Goal: Task Accomplishment & Management: Complete application form

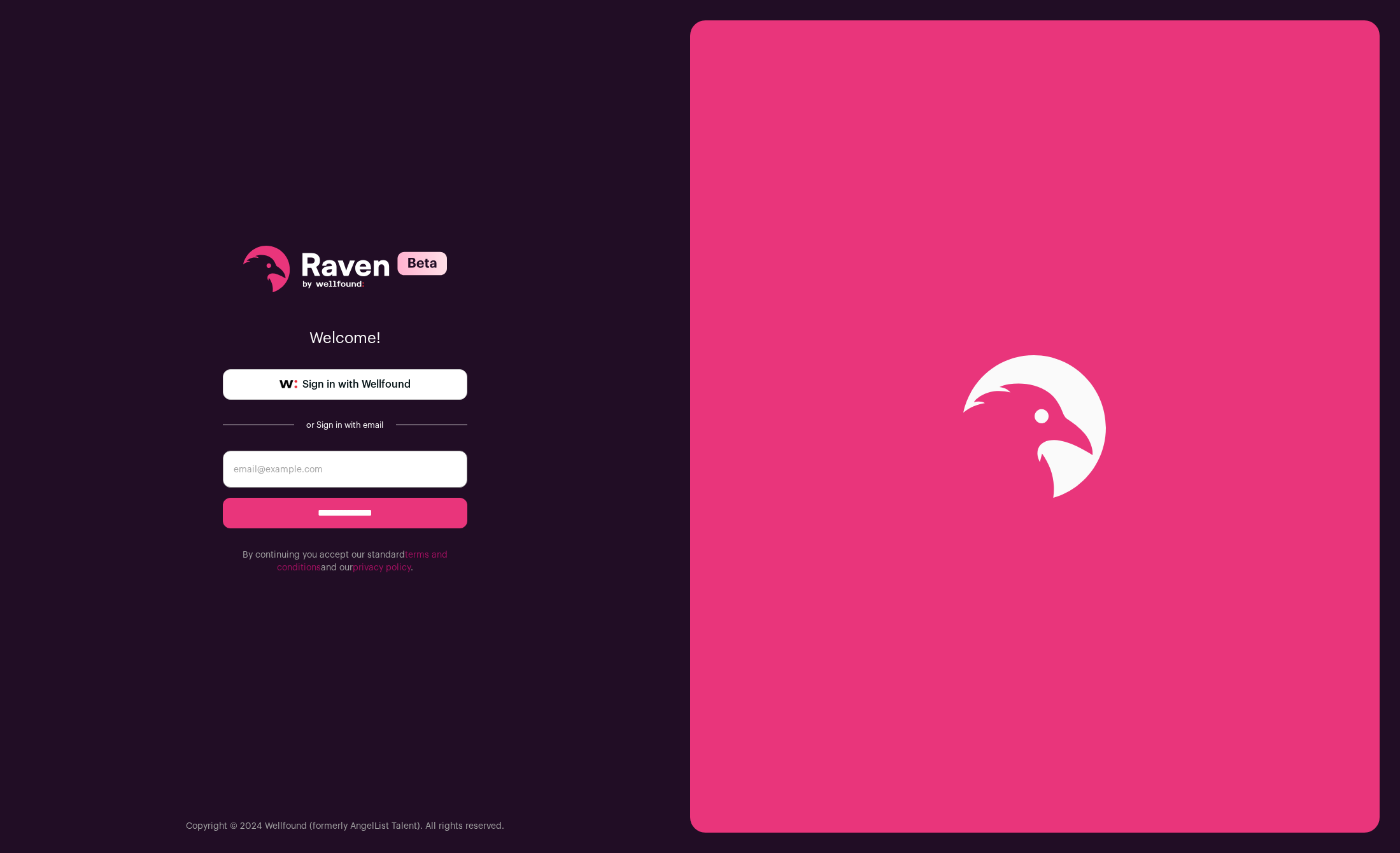
click at [360, 384] on span "Sign in with Wellfound" at bounding box center [357, 384] width 108 height 16
click at [362, 475] on input "email" at bounding box center [345, 469] width 245 height 37
type input "manoj.srivastava@gmail.com"
click at [355, 517] on input "**********" at bounding box center [345, 513] width 245 height 30
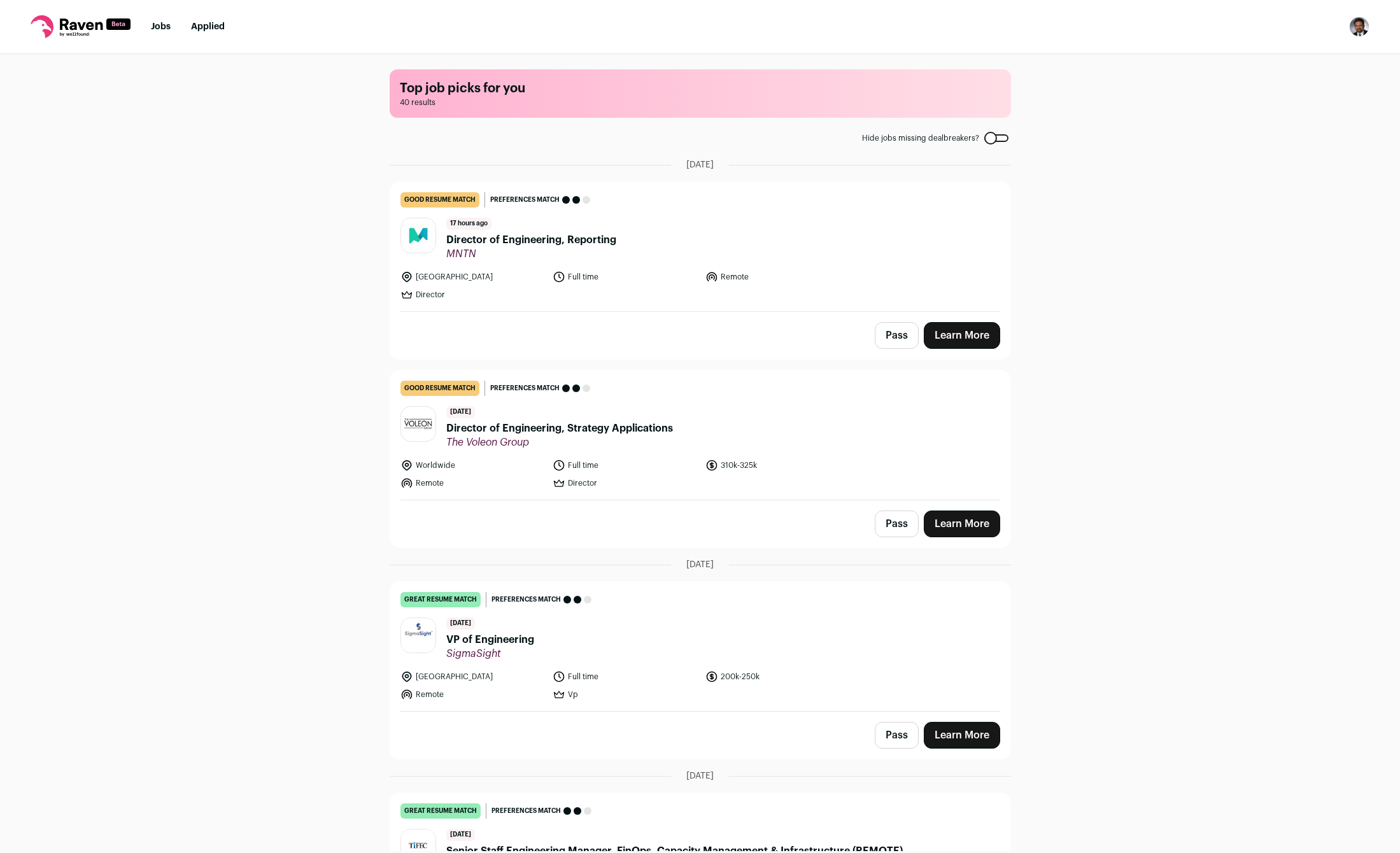
click at [968, 338] on link "Learn More" at bounding box center [962, 335] width 76 height 27
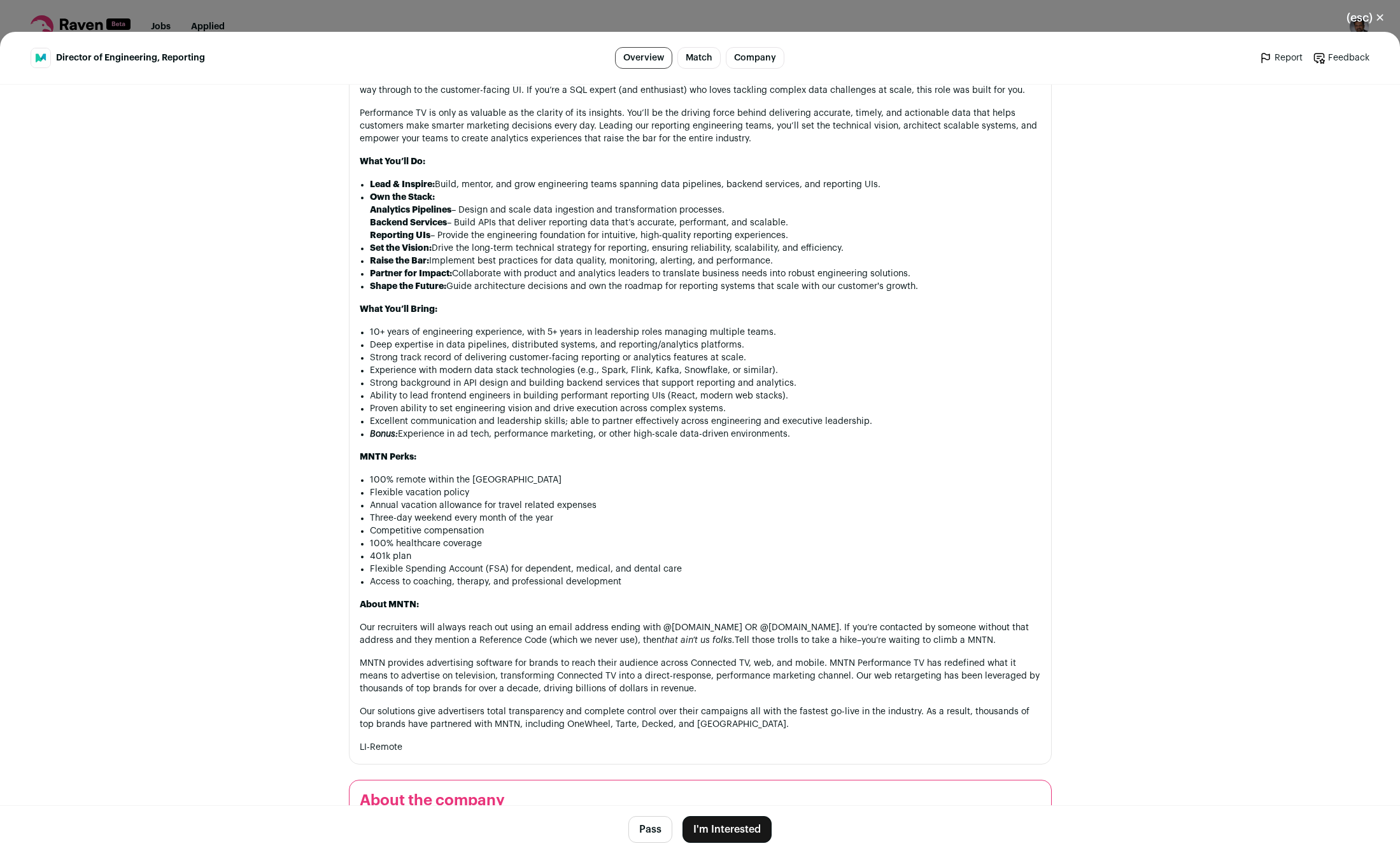
scroll to position [1101, 0]
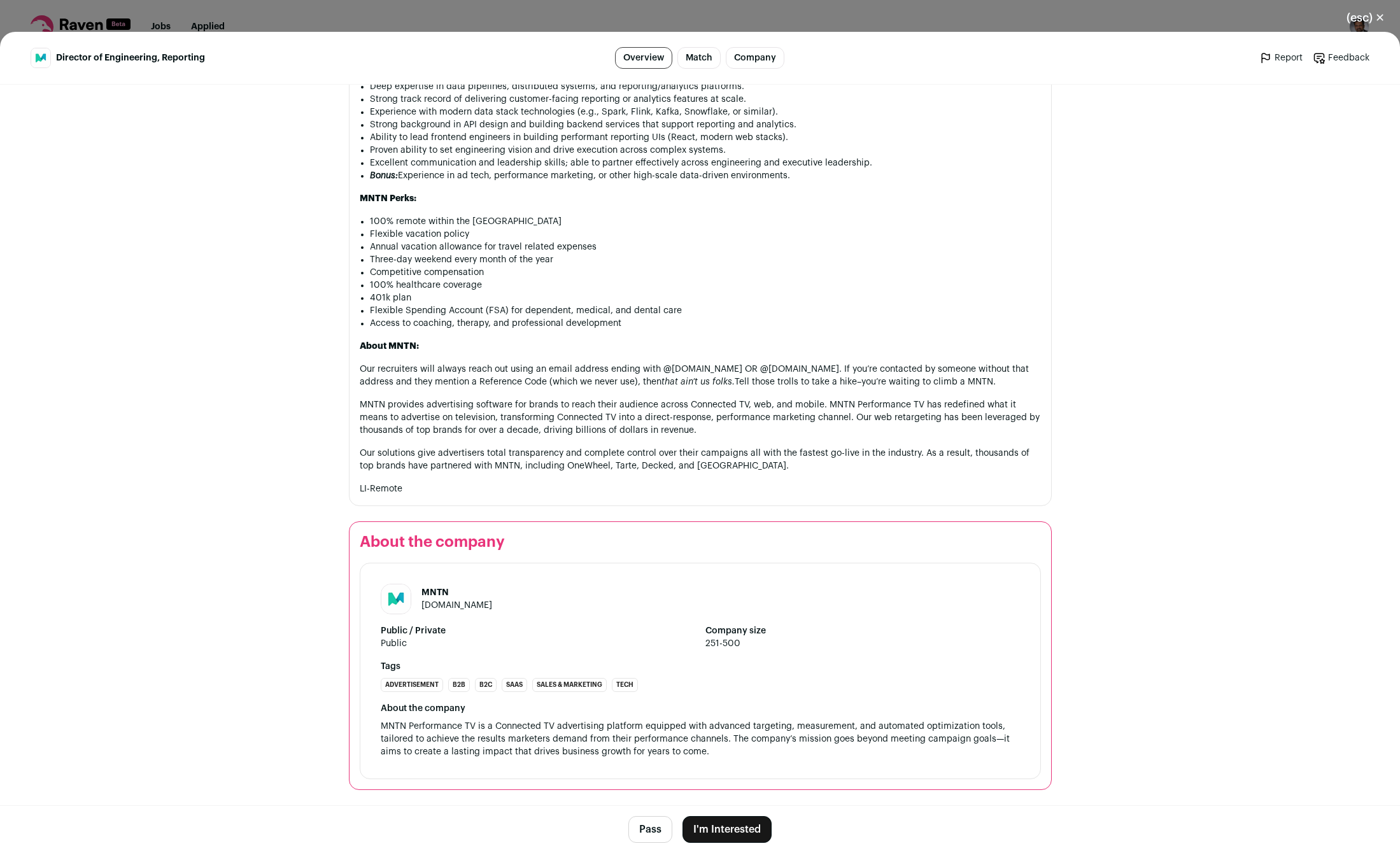
click at [739, 828] on button "I'm Interested" at bounding box center [726, 829] width 89 height 27
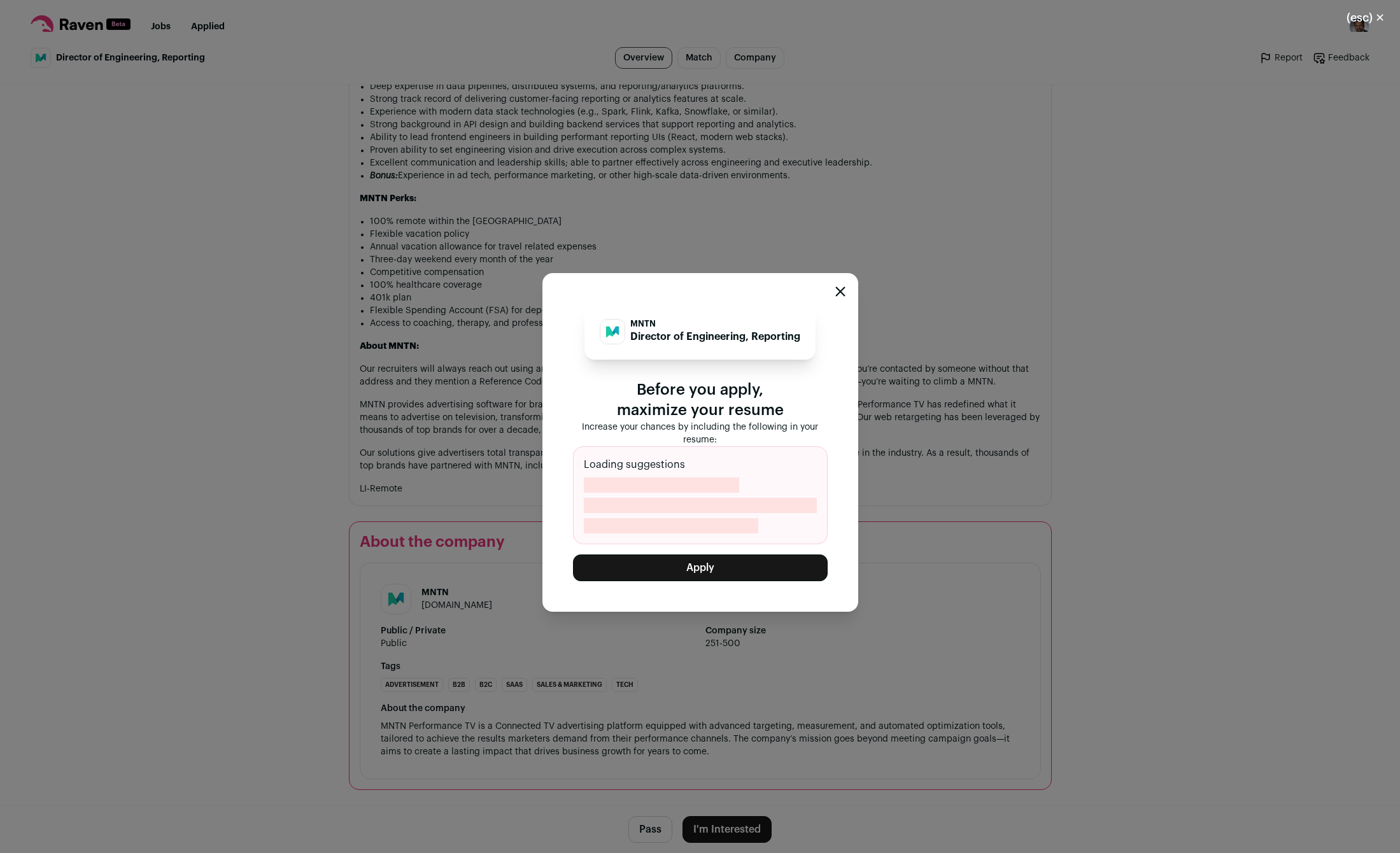
click at [715, 576] on button "Apply" at bounding box center [700, 567] width 255 height 27
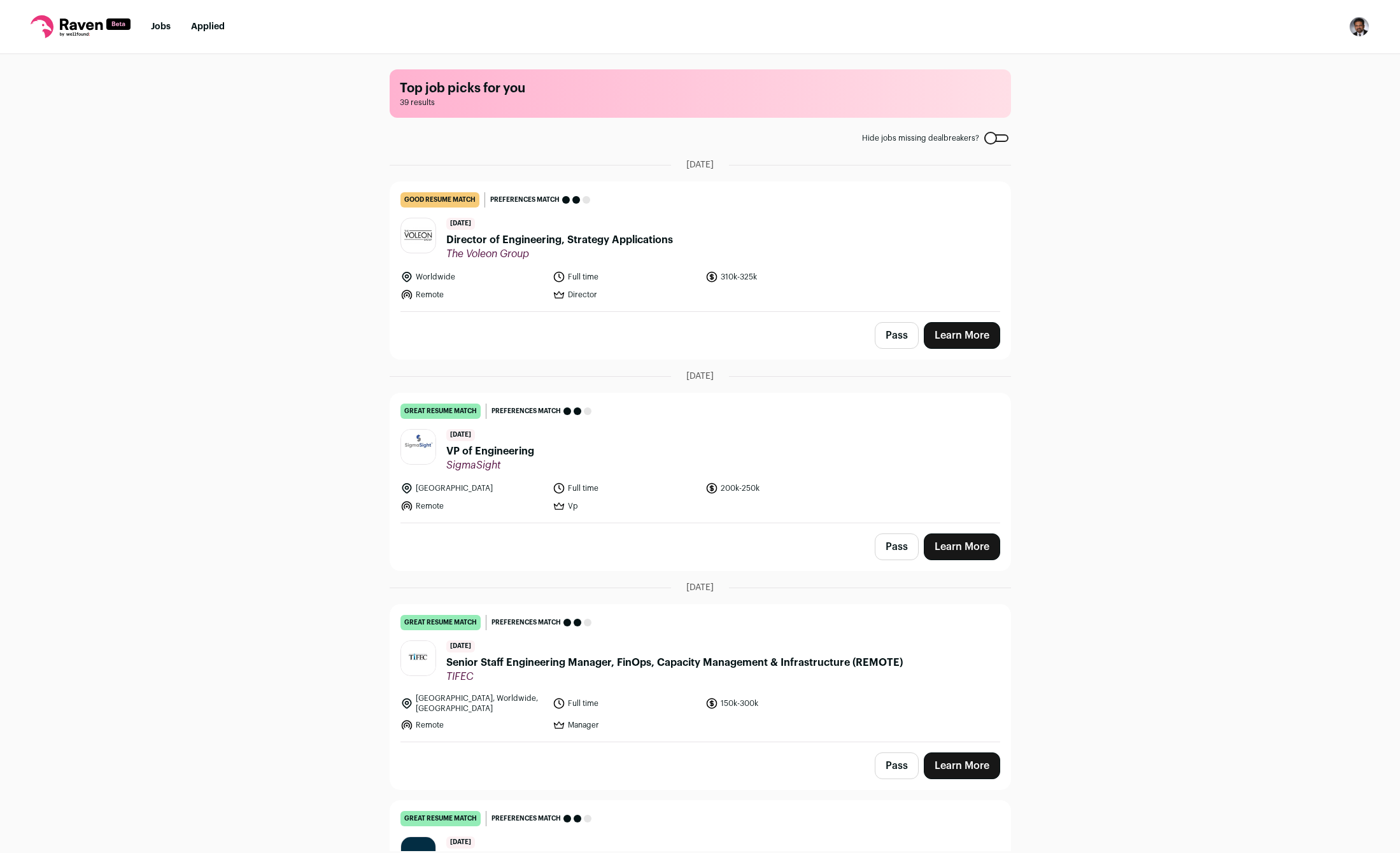
click at [958, 339] on link "Learn More" at bounding box center [962, 335] width 76 height 27
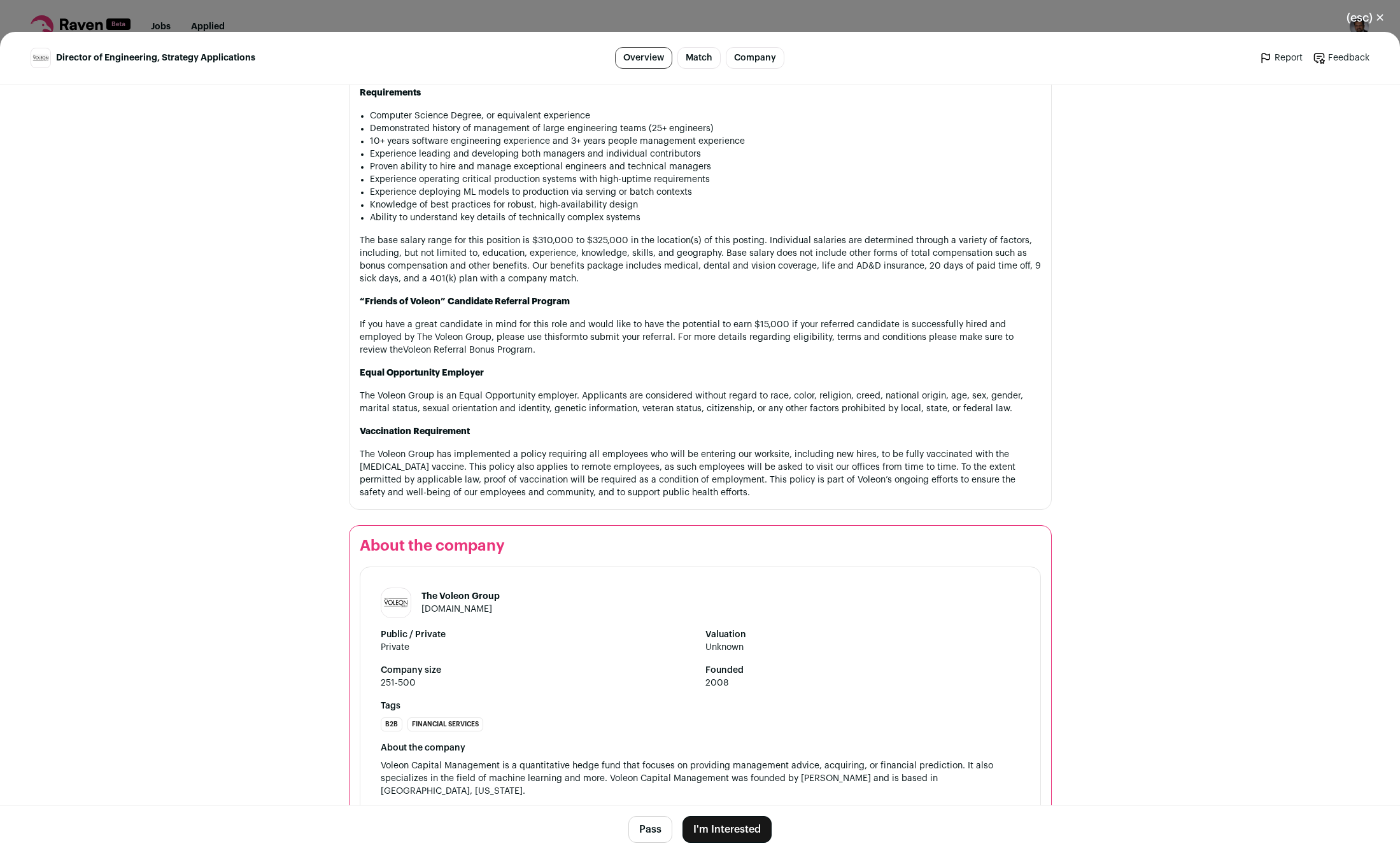
scroll to position [1145, 0]
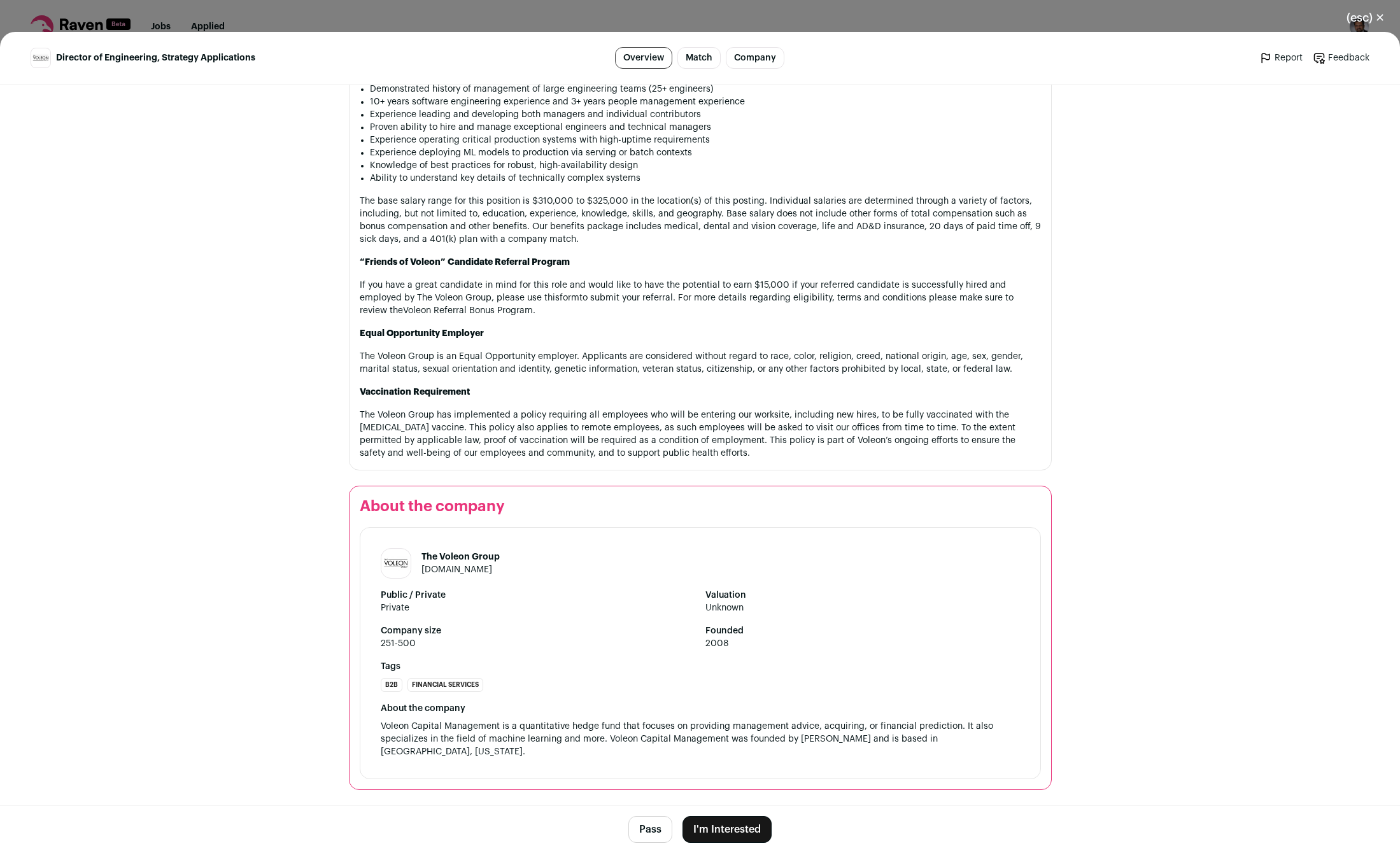
click at [740, 826] on button "I'm Interested" at bounding box center [726, 829] width 89 height 27
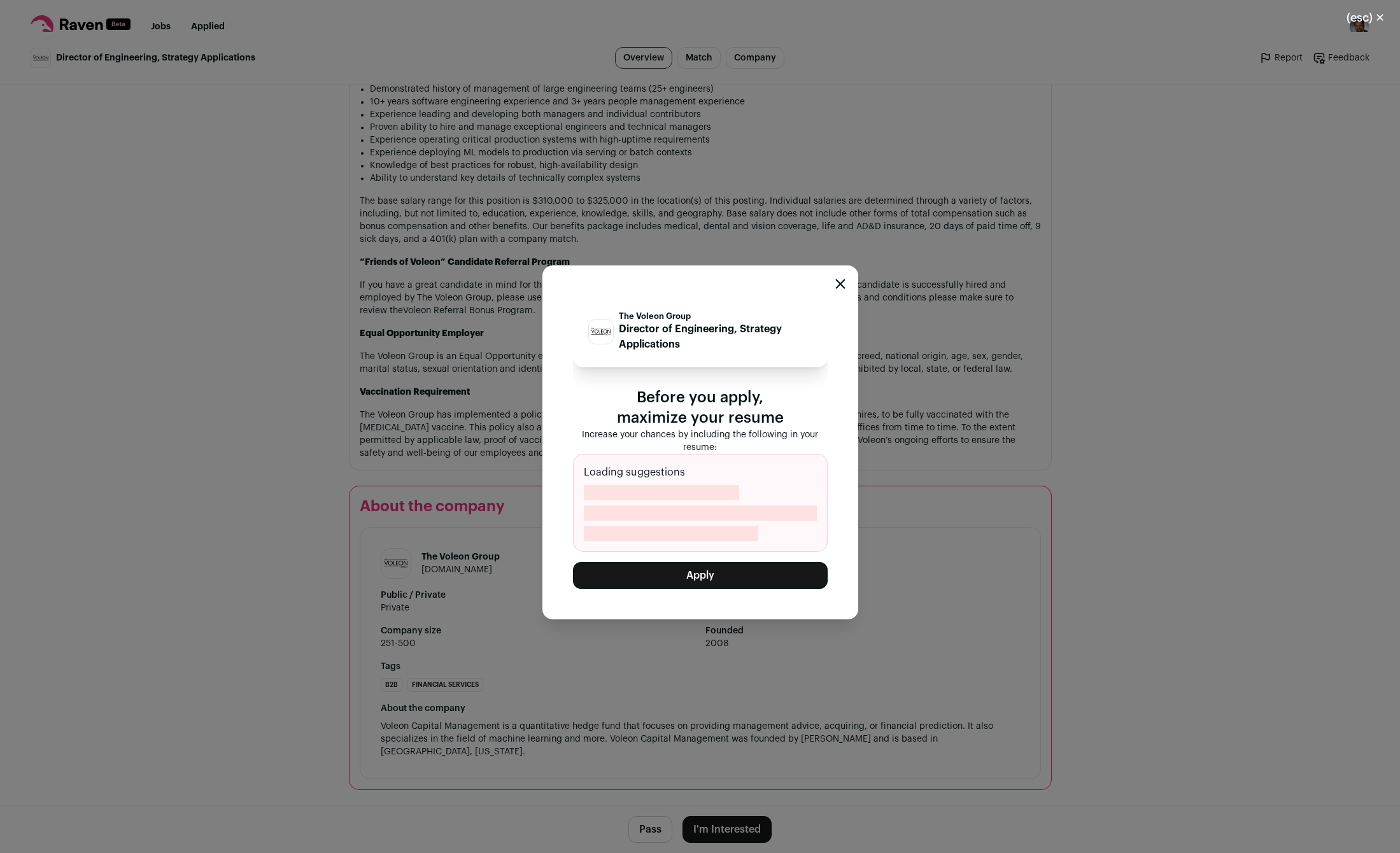
click at [738, 579] on button "Apply" at bounding box center [700, 574] width 255 height 27
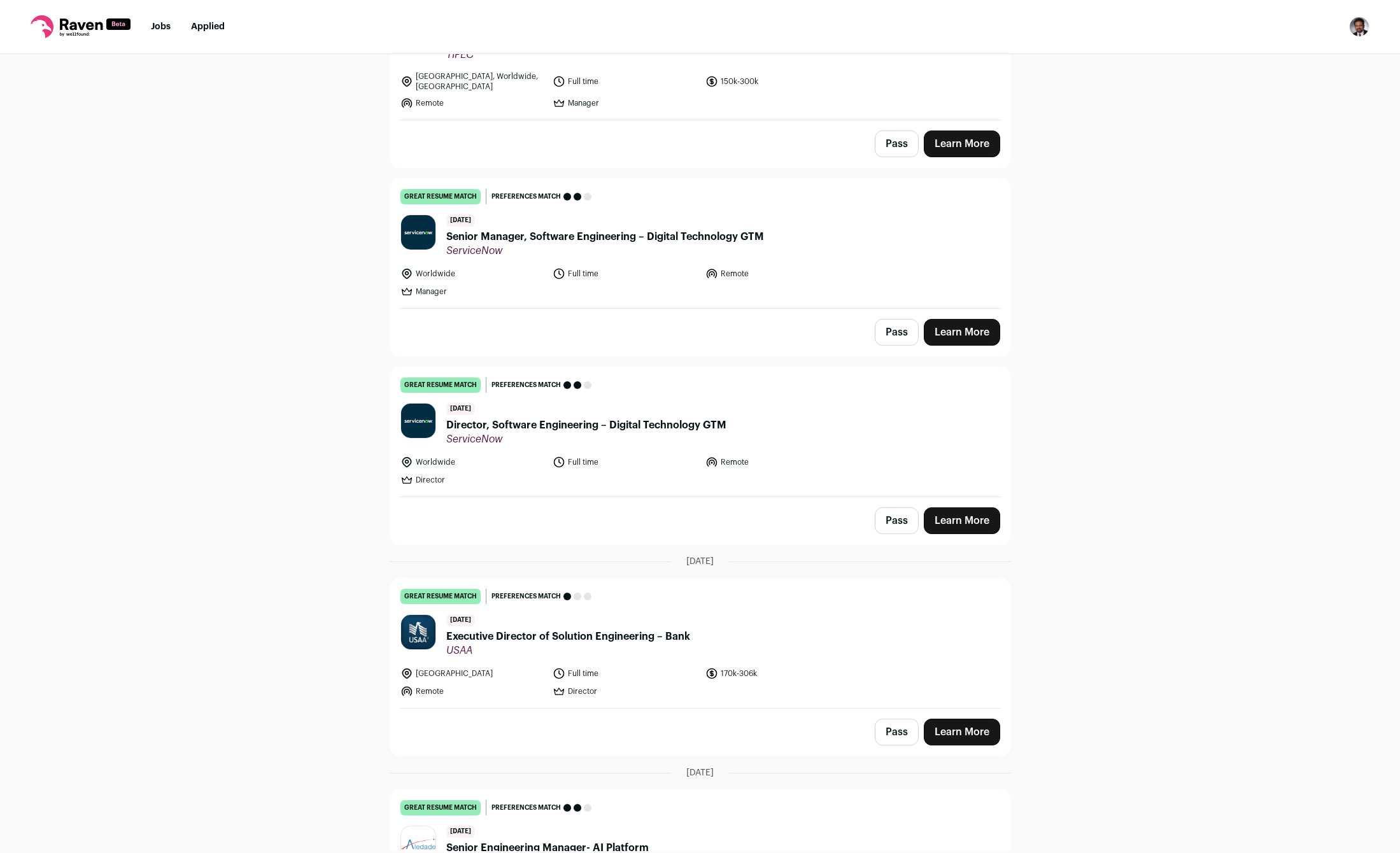
scroll to position [0, 0]
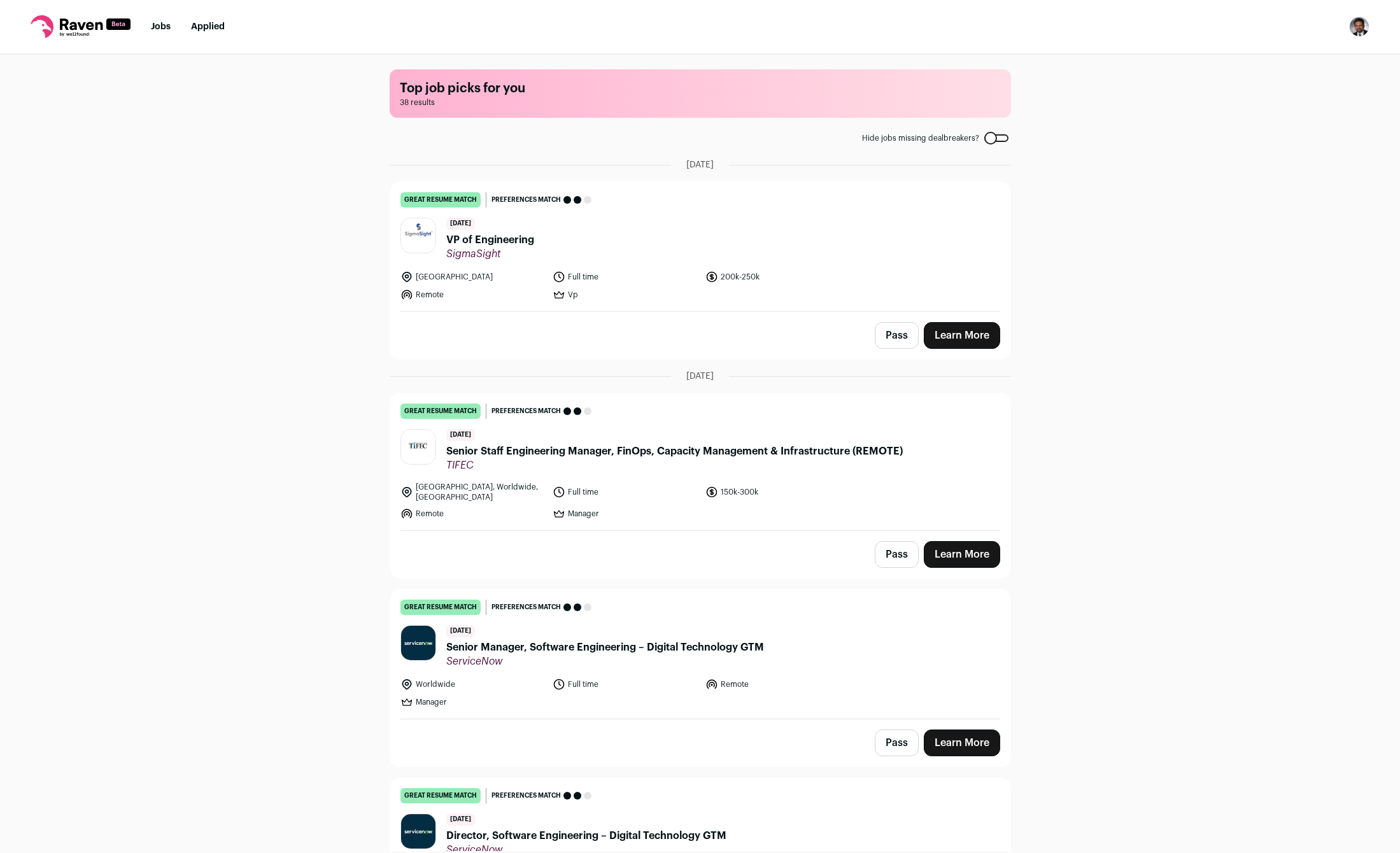
click at [958, 336] on link "Learn More" at bounding box center [962, 335] width 76 height 27
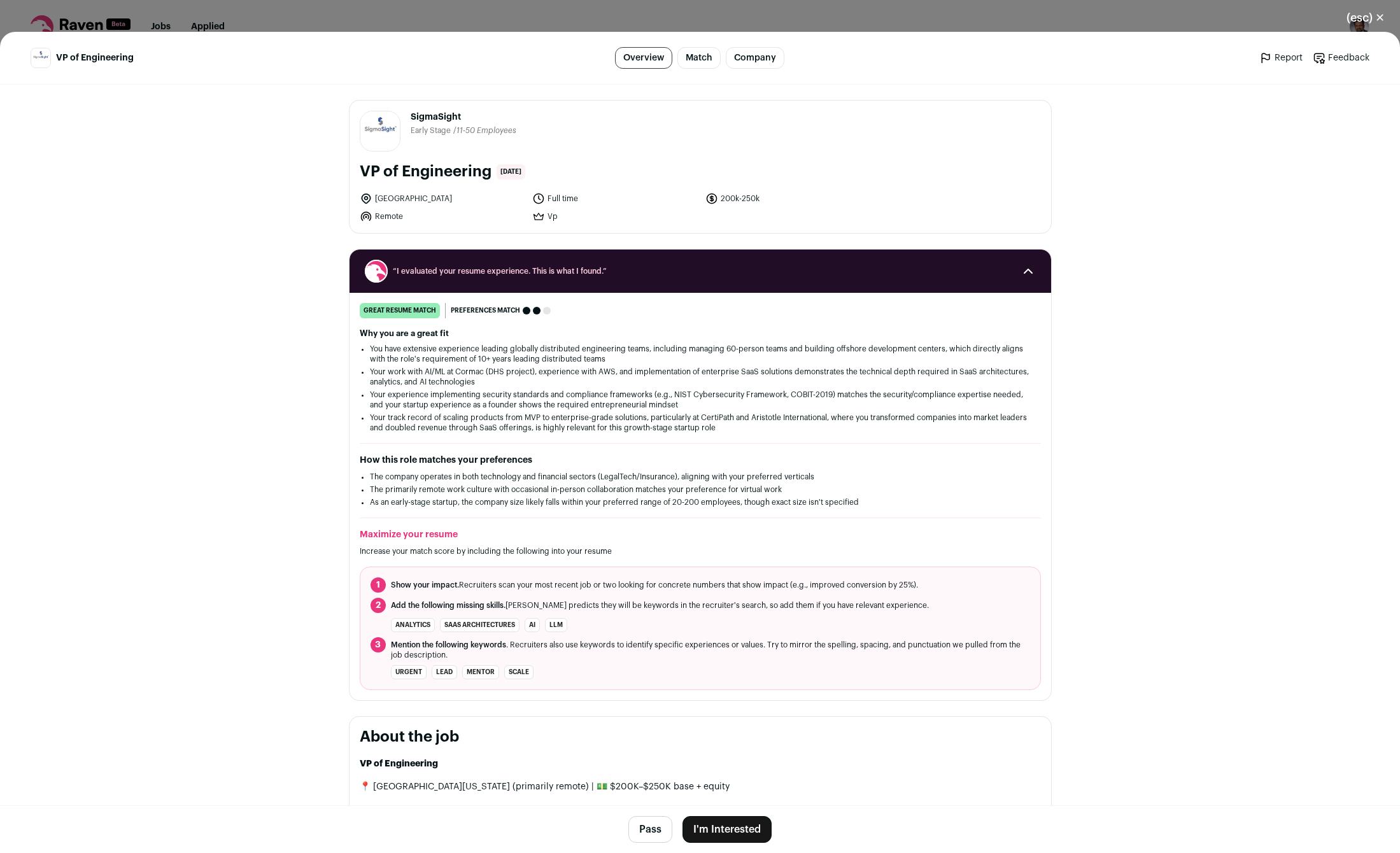
scroll to position [1145, 0]
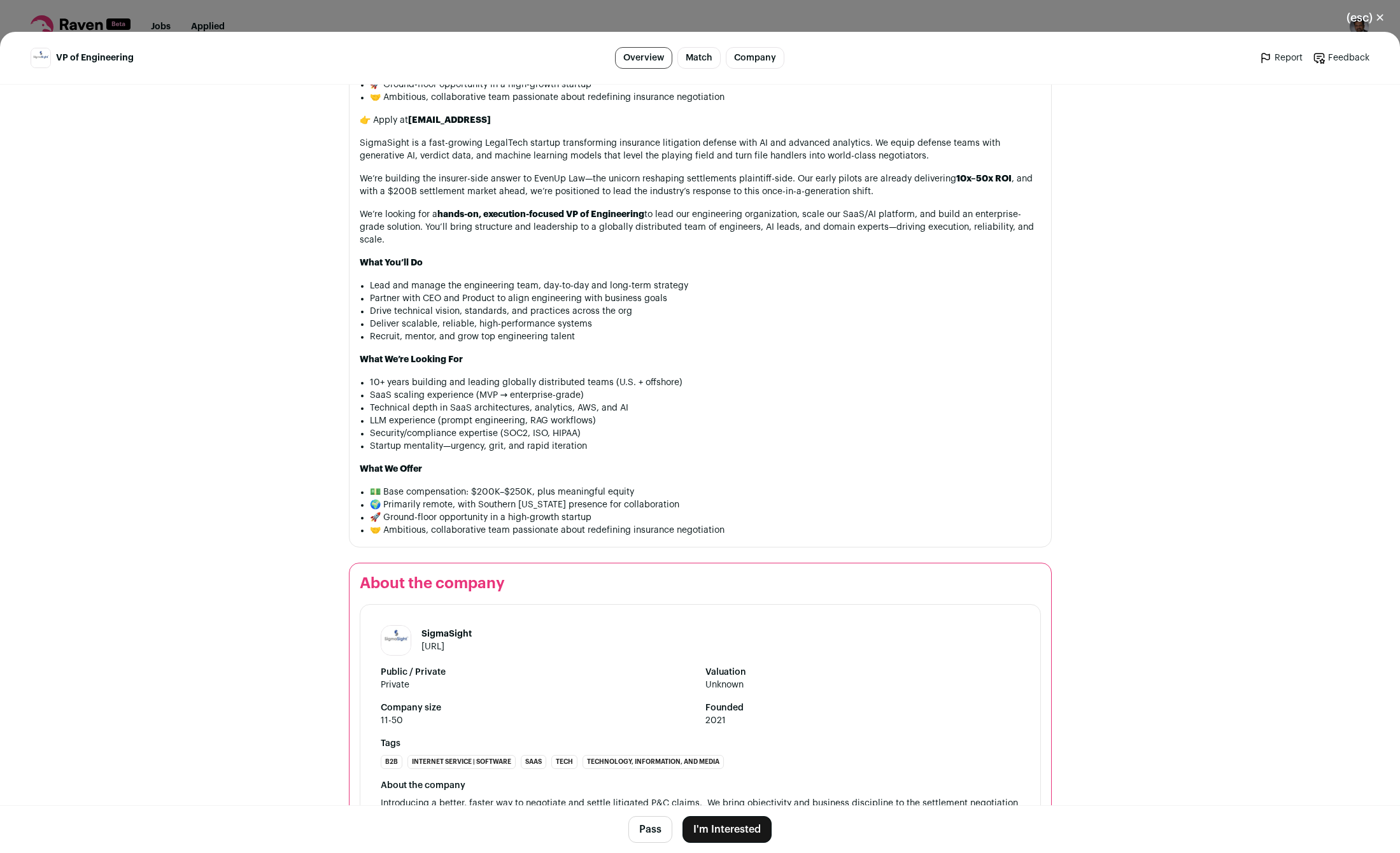
click at [740, 831] on button "I'm Interested" at bounding box center [726, 829] width 89 height 27
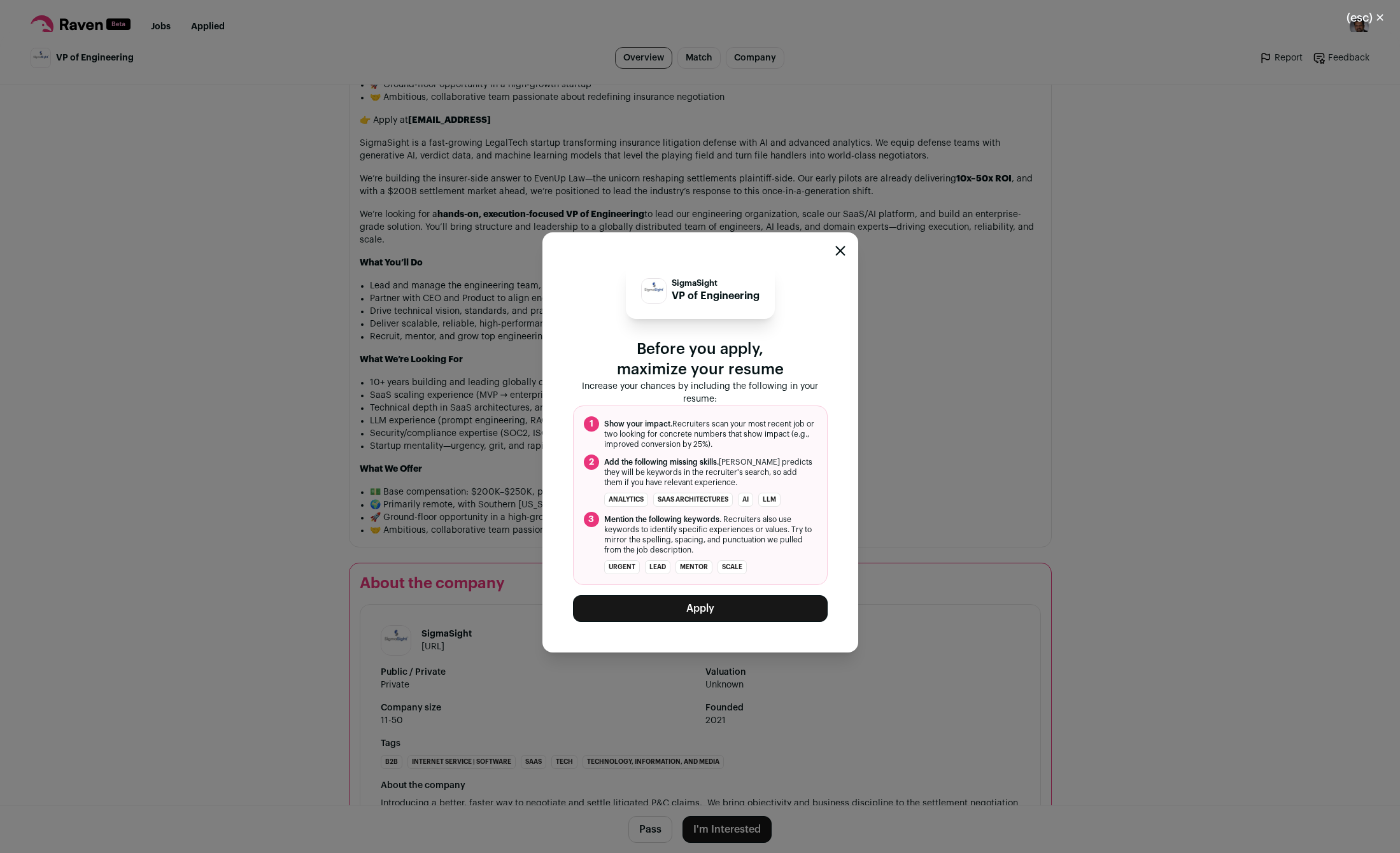
click at [732, 605] on button "Apply" at bounding box center [700, 608] width 255 height 27
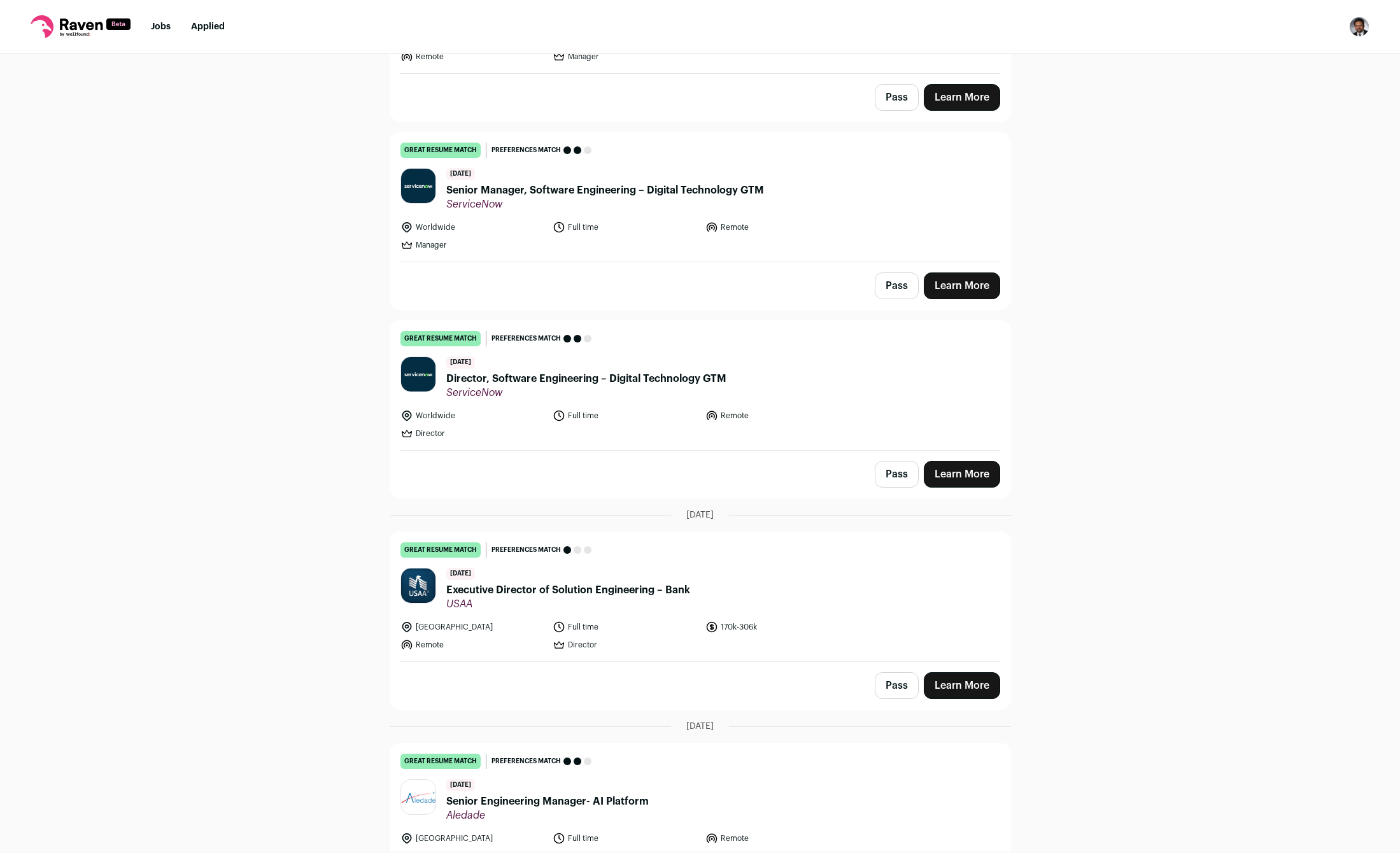
scroll to position [246, 0]
click at [978, 465] on link "Learn More" at bounding box center [962, 473] width 76 height 27
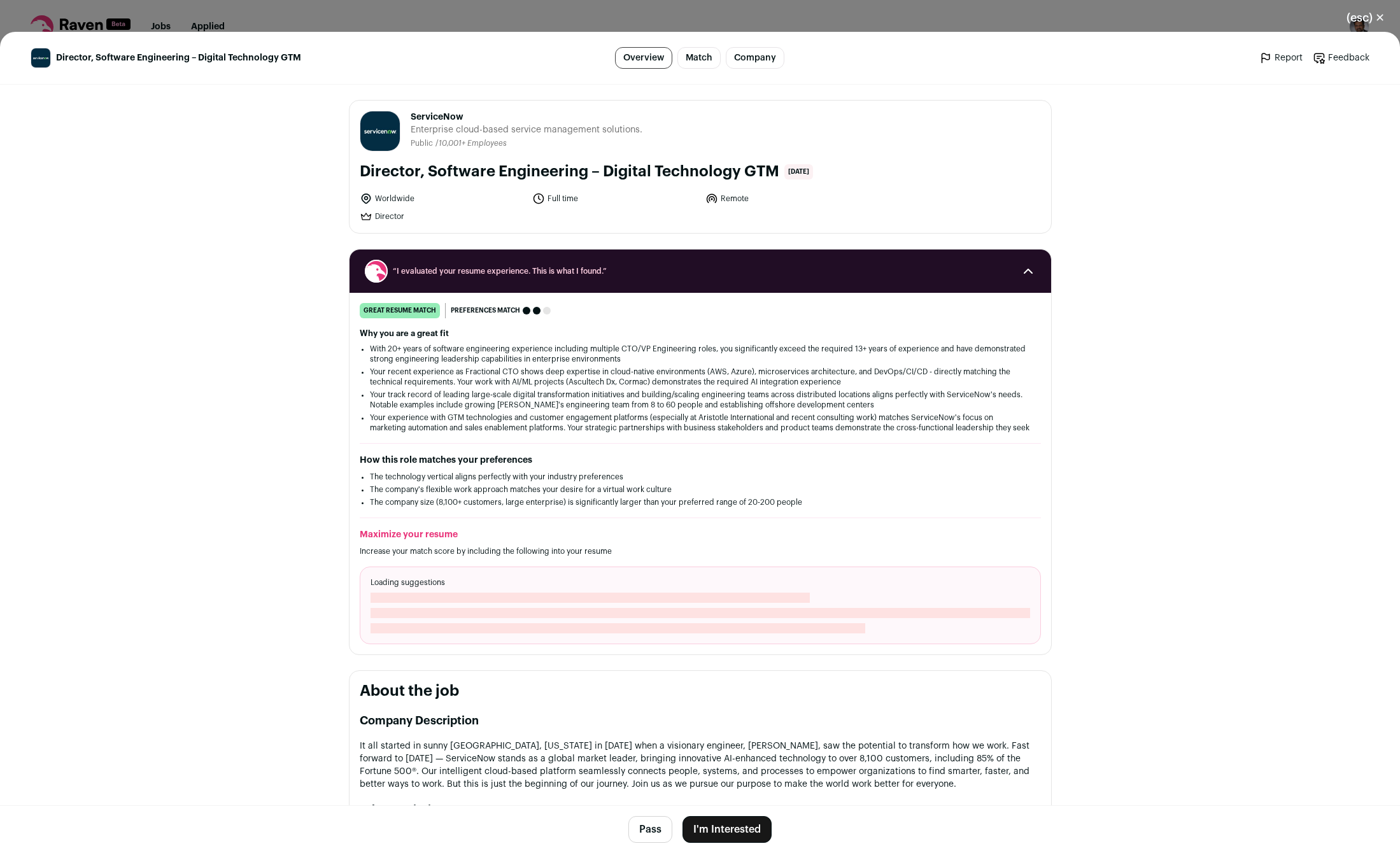
scroll to position [1145, 0]
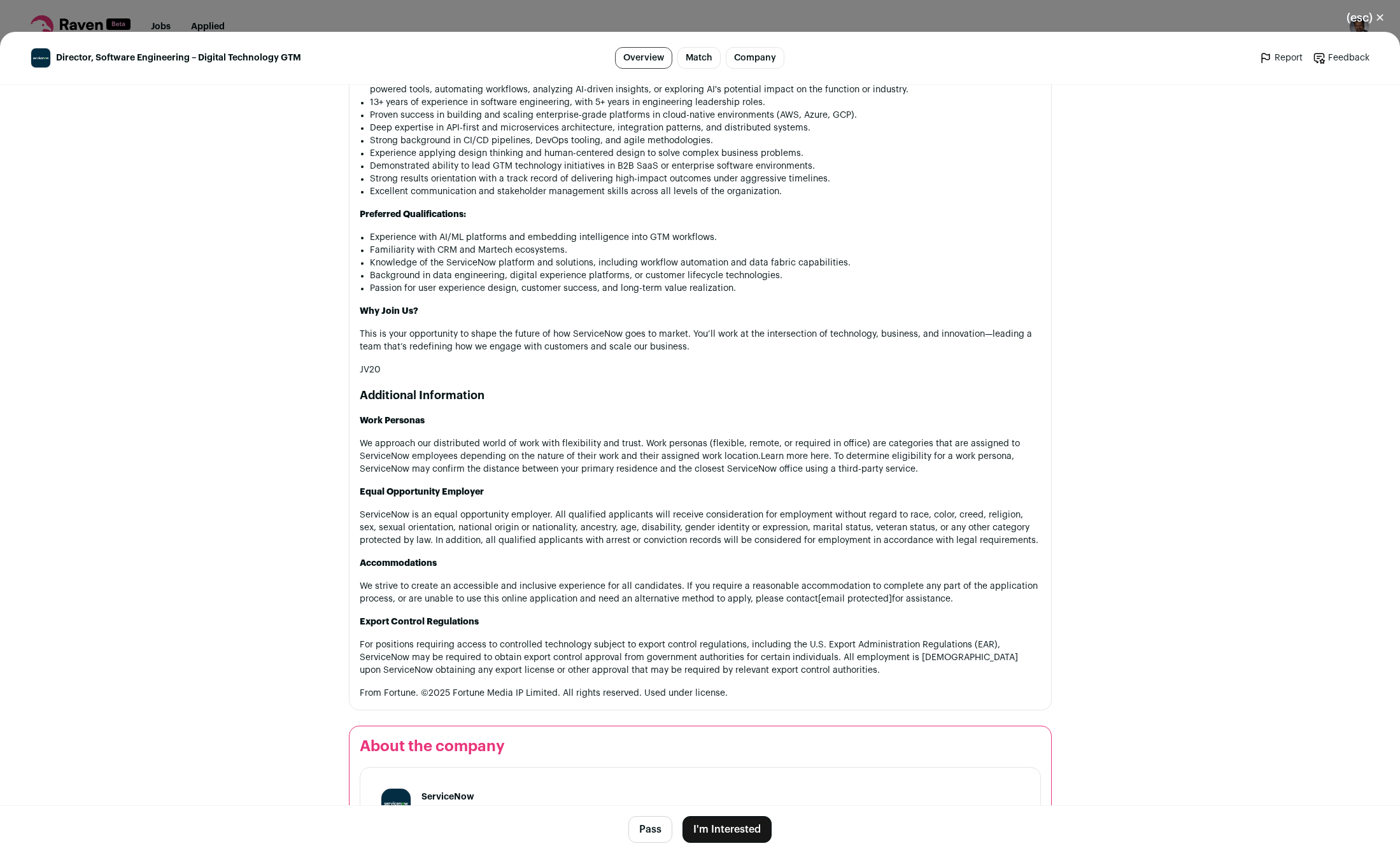
click at [744, 827] on button "I'm Interested" at bounding box center [726, 829] width 89 height 27
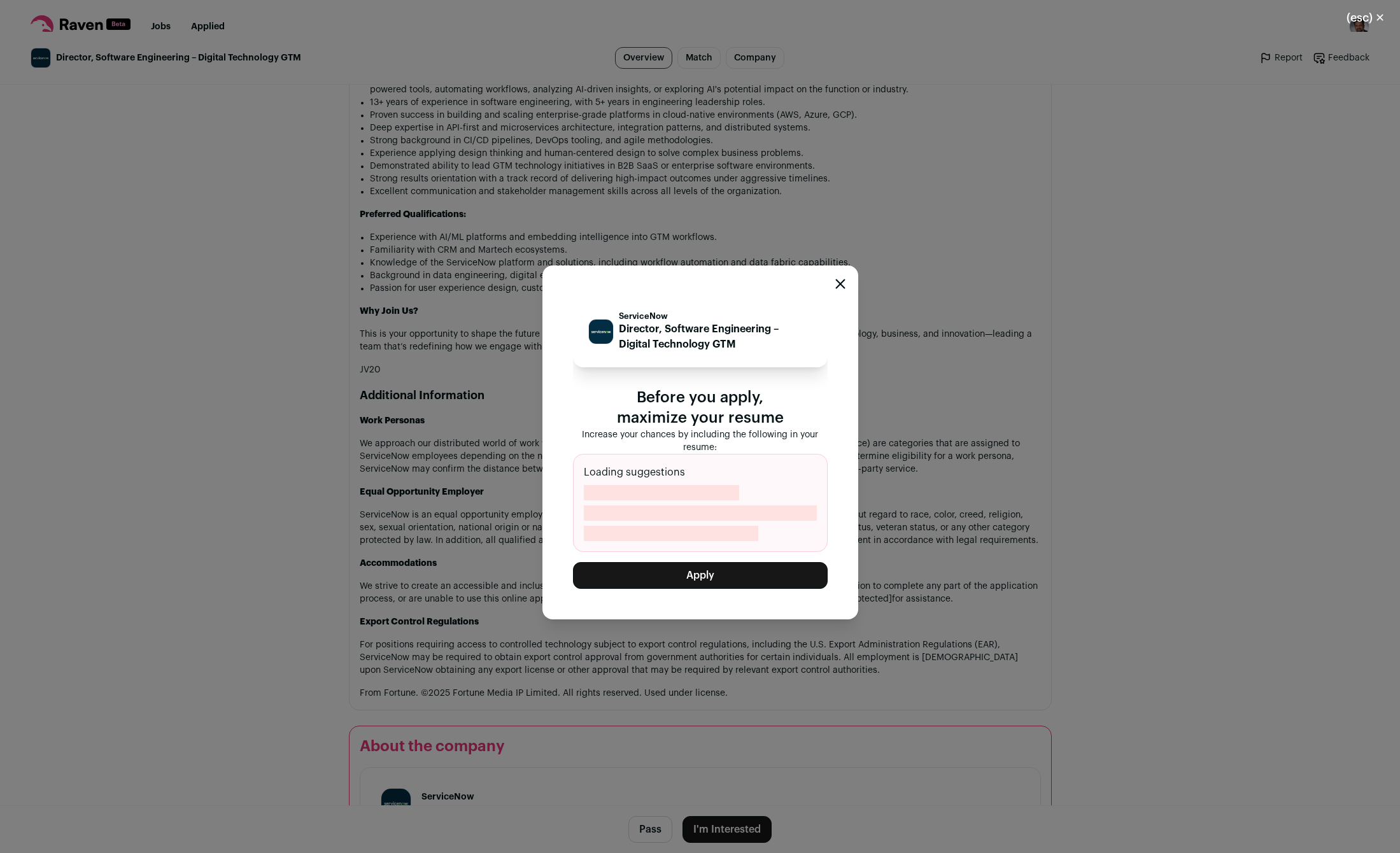
drag, startPoint x: 723, startPoint y: 593, endPoint x: 729, endPoint y: 582, distance: 12.5
click at [723, 593] on div "ServiceNow Director, Software Engineering – Digital Technology GTM Before you a…" at bounding box center [700, 442] width 315 height 354
click at [729, 582] on button "Apply" at bounding box center [700, 574] width 255 height 27
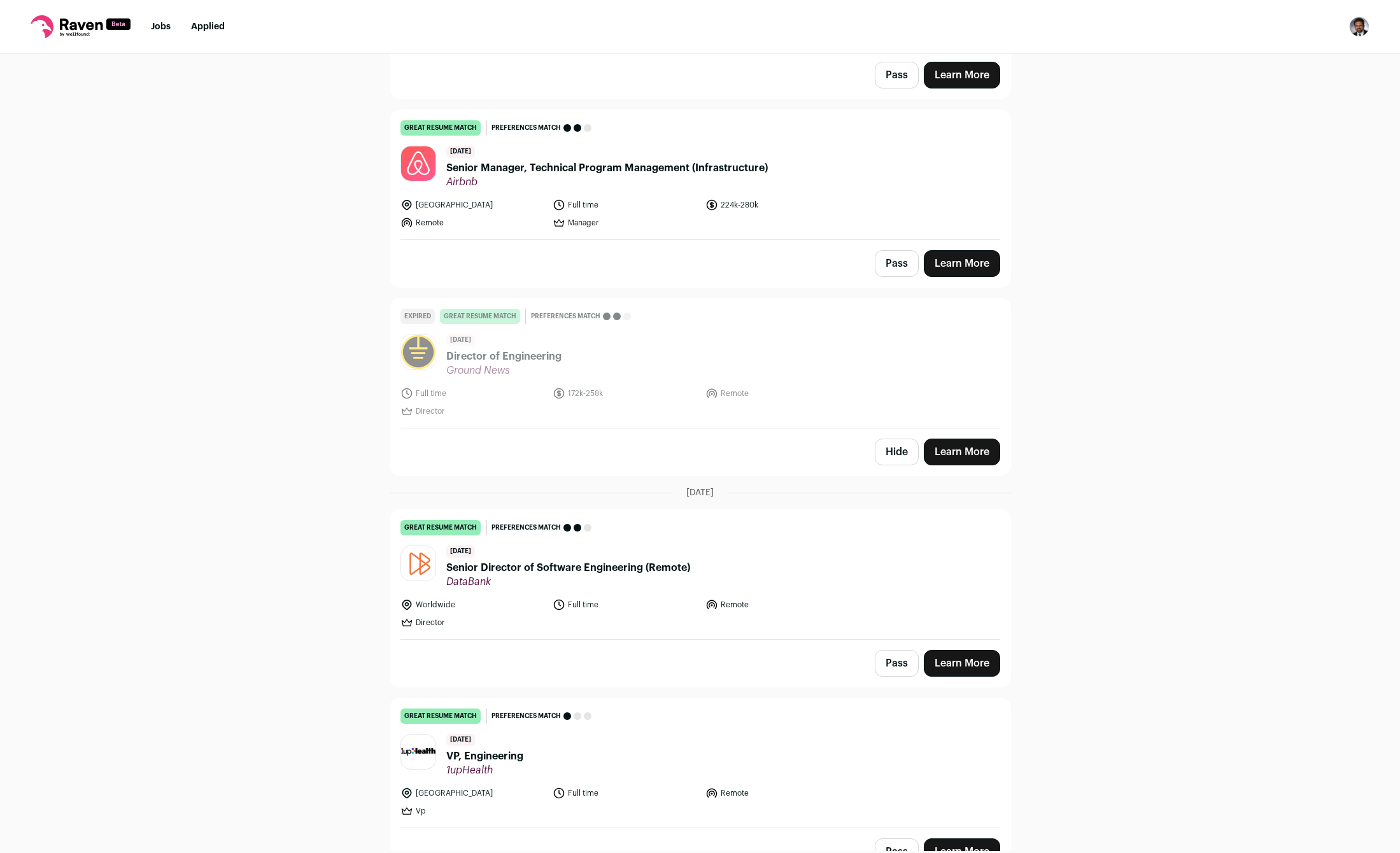
scroll to position [1150, 0]
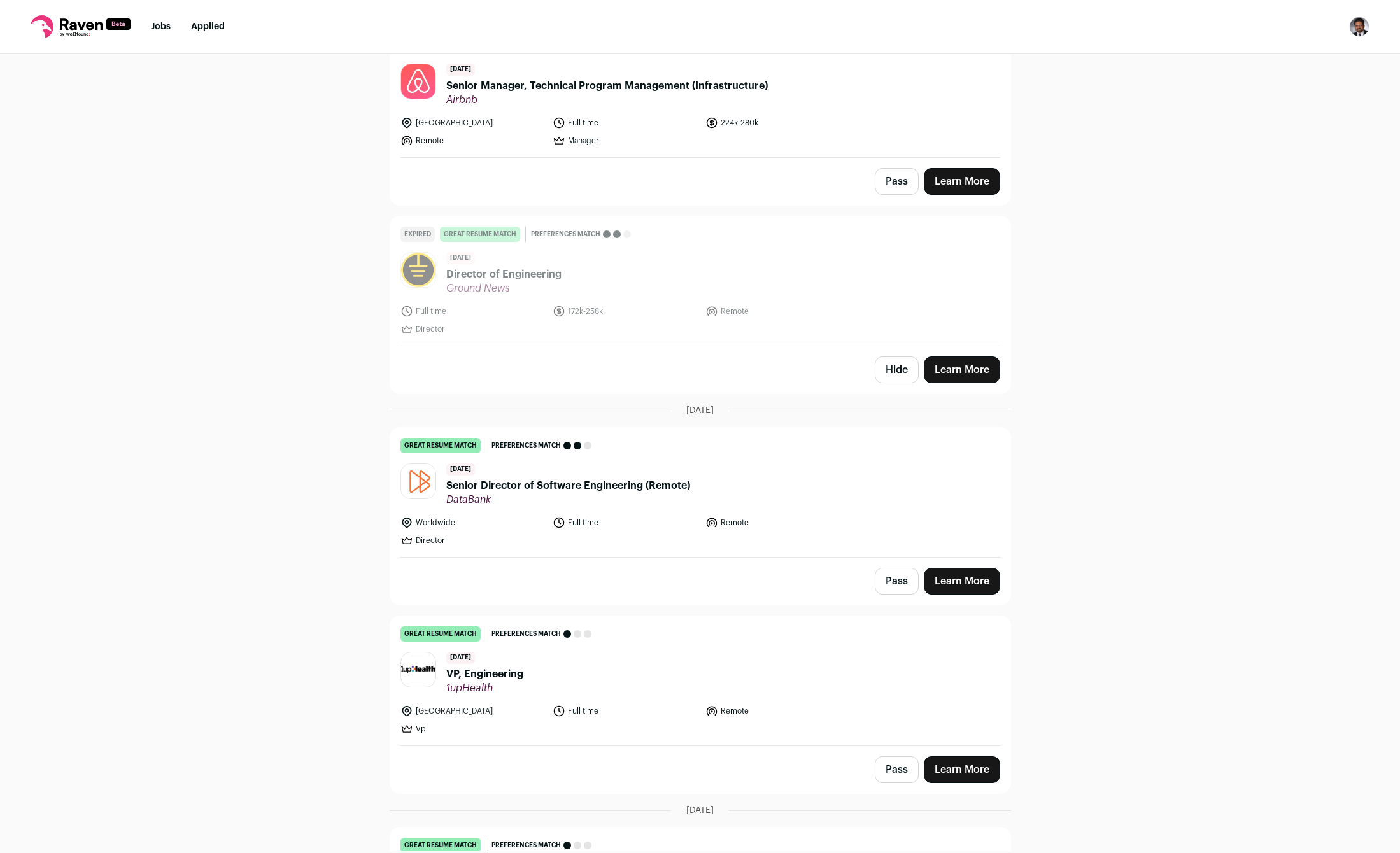
click at [980, 577] on link "Learn More" at bounding box center [962, 581] width 76 height 27
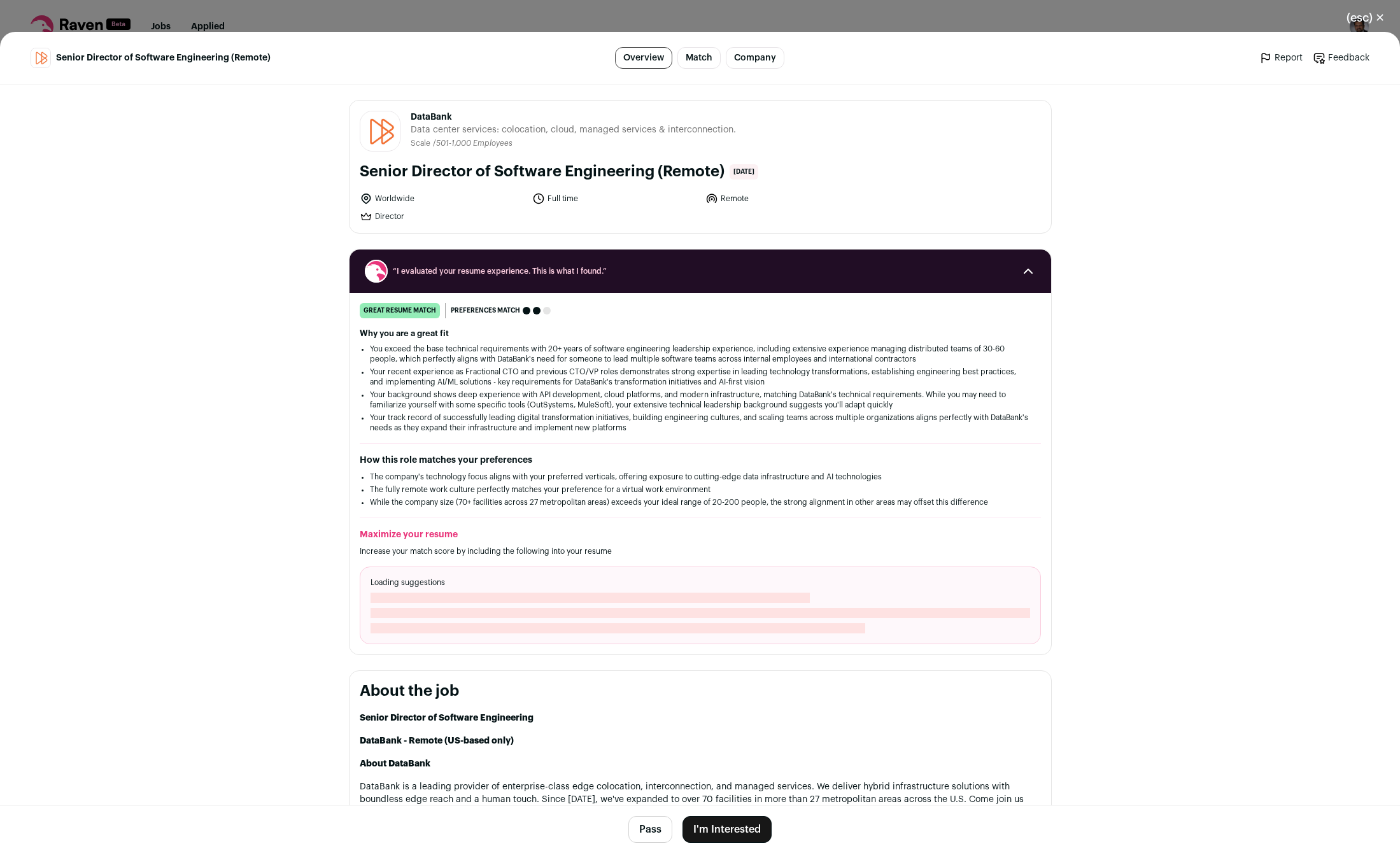
scroll to position [1145, 0]
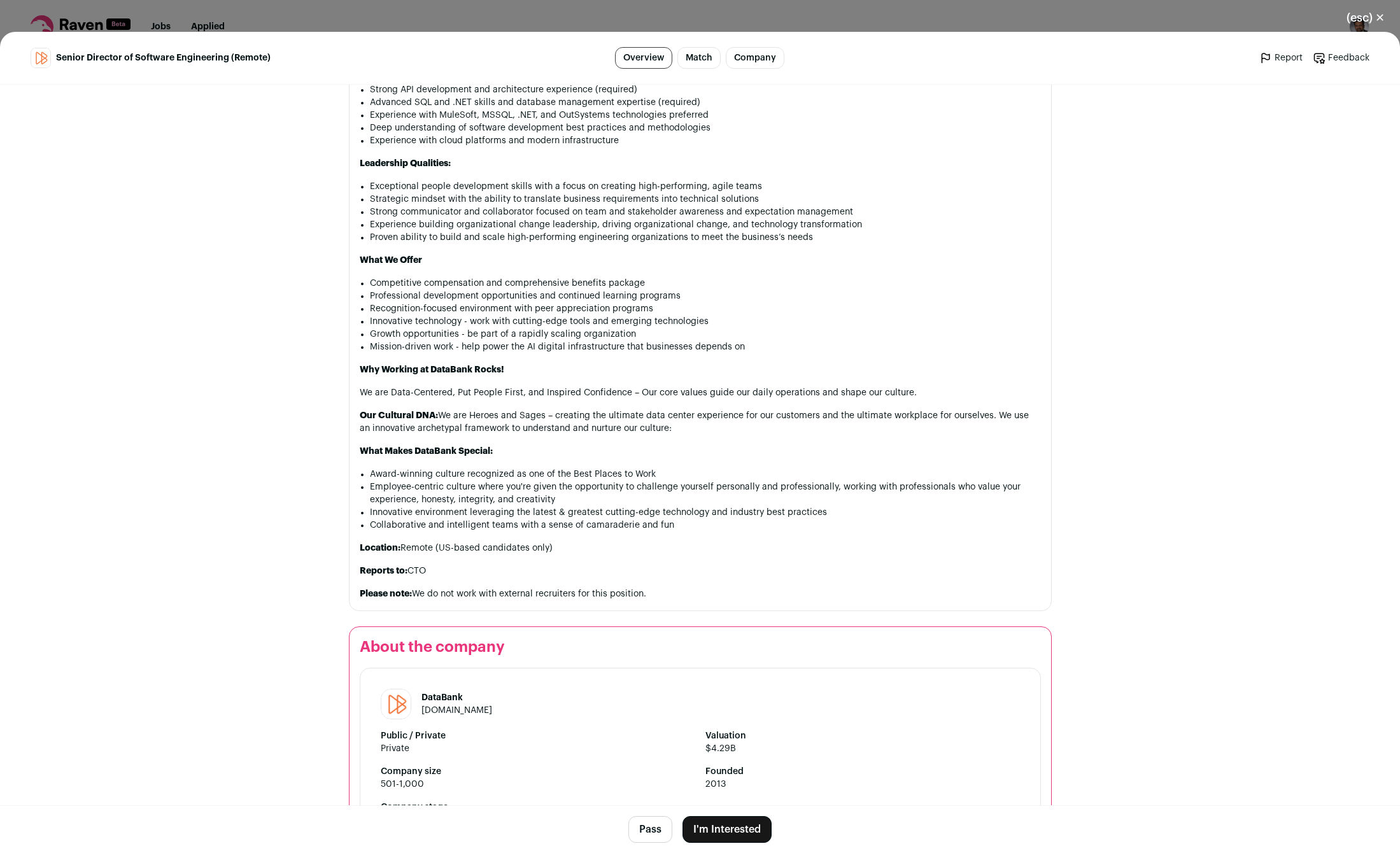
click at [749, 829] on button "I'm Interested" at bounding box center [726, 829] width 89 height 27
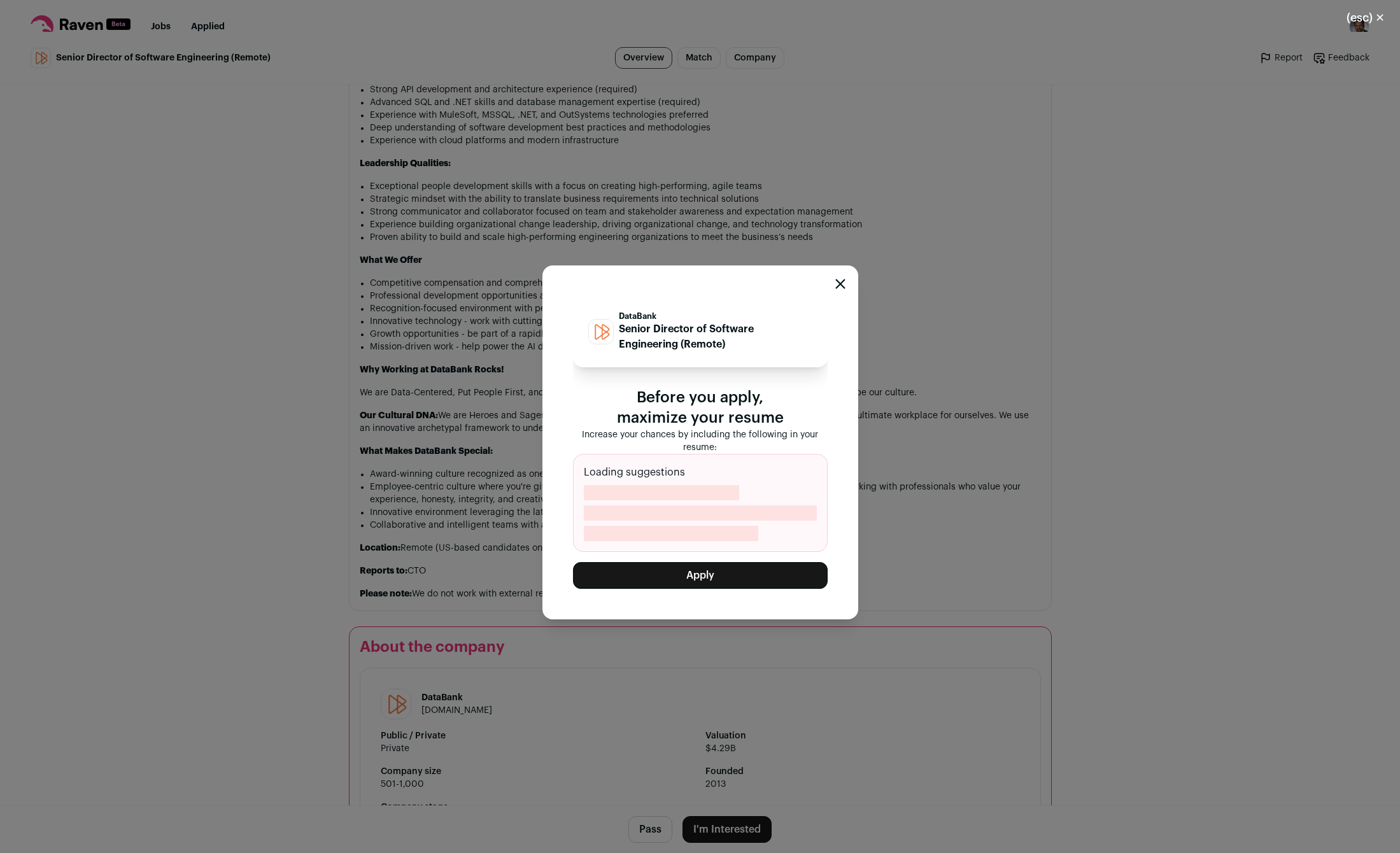
click at [723, 577] on button "Apply" at bounding box center [700, 574] width 255 height 27
